Goal: Task Accomplishment & Management: Manage account settings

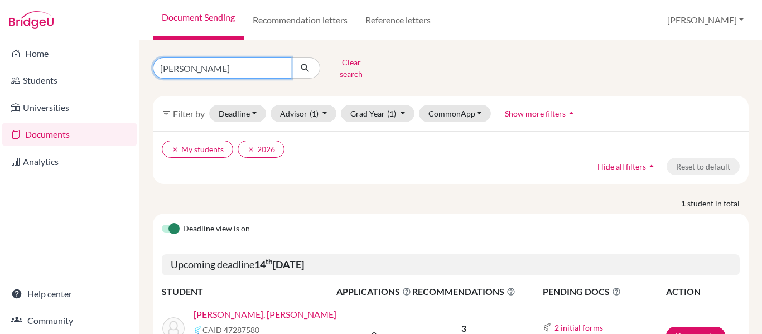
click at [204, 66] on input "[PERSON_NAME]" at bounding box center [222, 67] width 138 height 21
type input "[PERSON_NAME]"
click button "submit" at bounding box center [306, 67] width 30 height 21
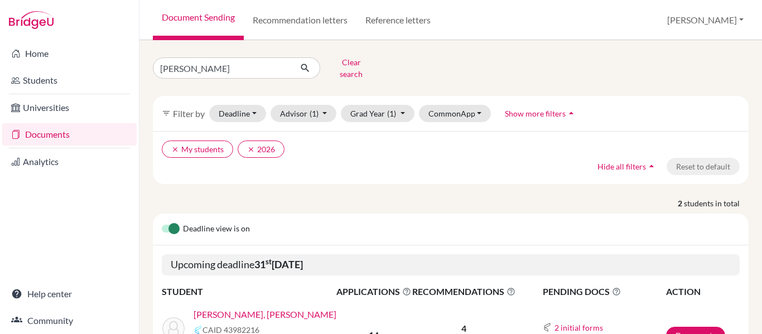
scroll to position [148, 0]
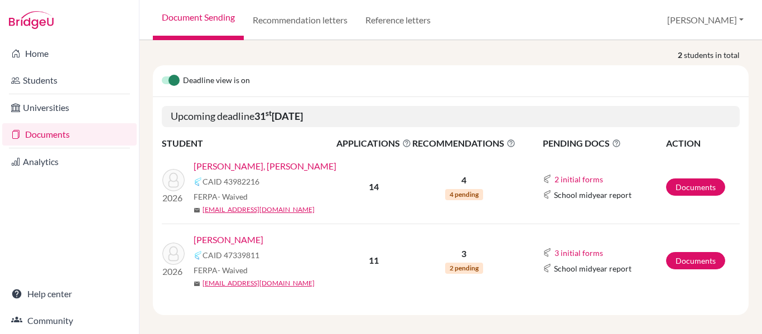
click at [263, 233] on link "[PERSON_NAME]" at bounding box center [229, 239] width 70 height 13
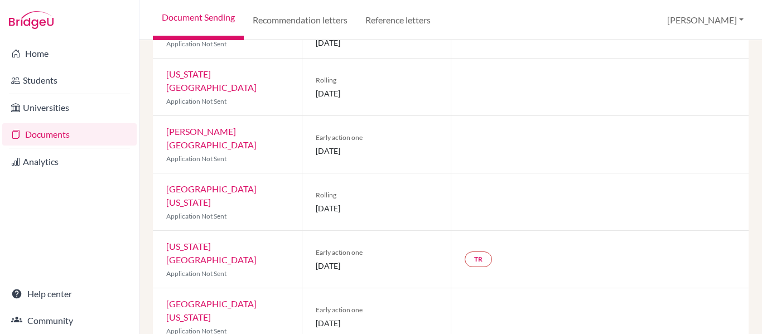
scroll to position [384, 0]
click at [477, 251] on link "TR" at bounding box center [478, 259] width 27 height 16
click at [518, 230] on div "TR Teacher recommendation Incomplete" at bounding box center [600, 258] width 298 height 57
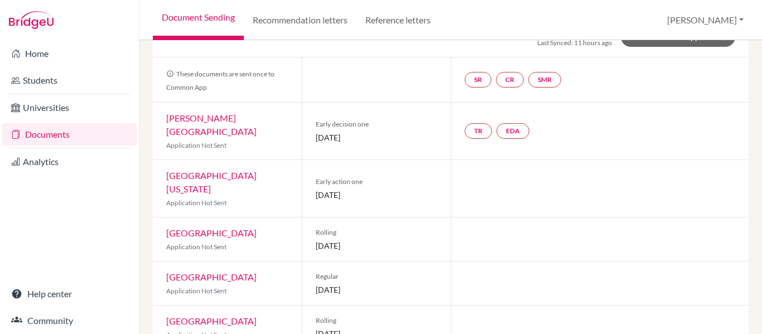
scroll to position [0, 0]
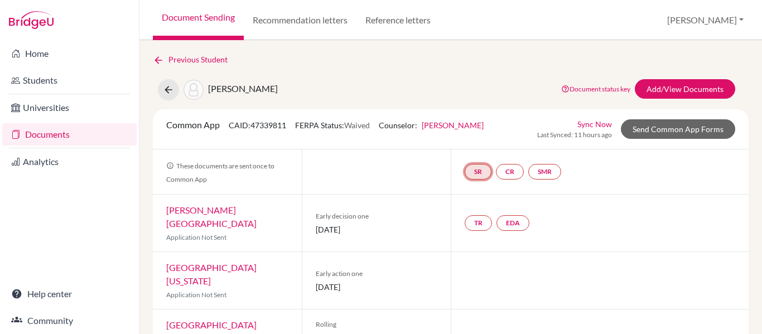
click at [472, 169] on link "SR" at bounding box center [478, 172] width 27 height 16
click at [510, 169] on link "CR" at bounding box center [510, 172] width 28 height 16
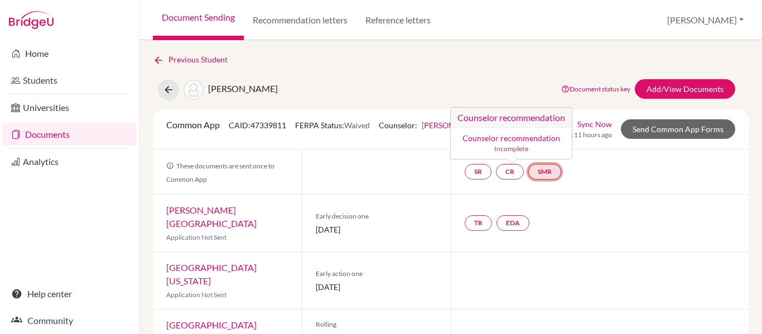
click at [543, 168] on link "SMR" at bounding box center [544, 172] width 33 height 16
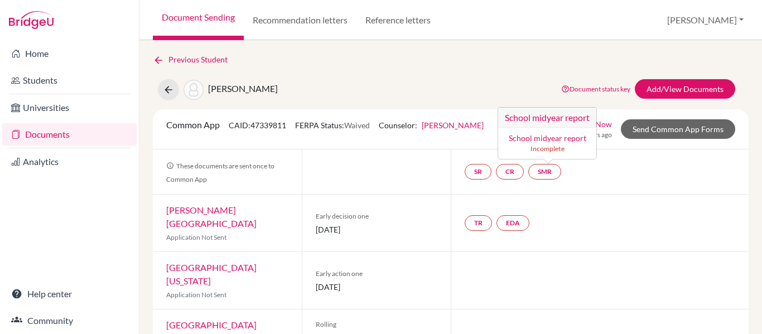
click at [453, 182] on div "SR CR SMR School midyear report School midyear report Incomplete" at bounding box center [600, 171] width 298 height 45
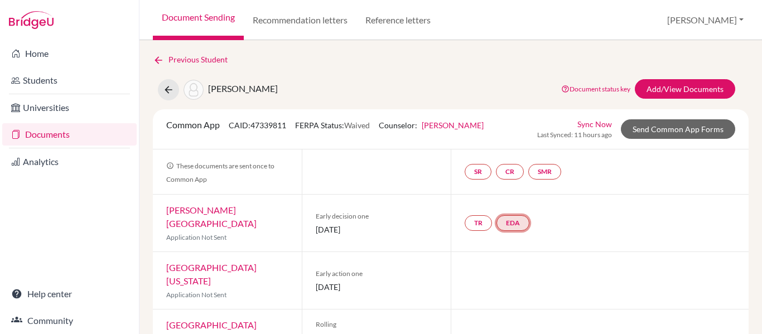
click at [510, 216] on link "EDA" at bounding box center [512, 223] width 33 height 16
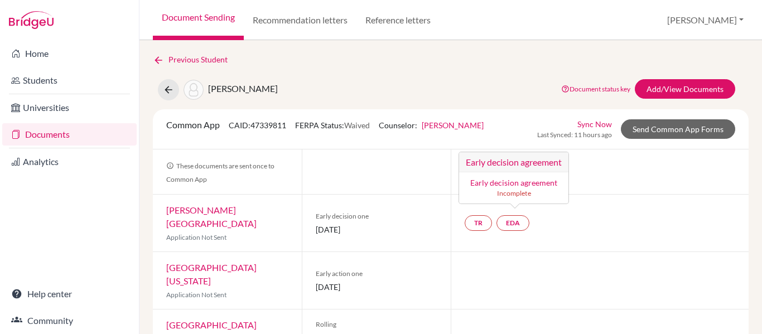
click at [415, 235] on div "Early decision one 01 November 2025" at bounding box center [376, 223] width 149 height 57
